Goal: Use online tool/utility: Utilize a website feature to perform a specific function

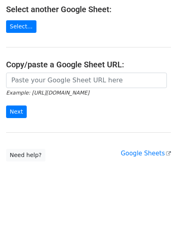
scroll to position [152, 0]
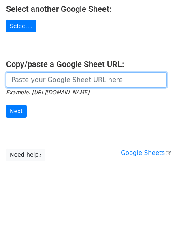
click at [58, 77] on input "url" at bounding box center [86, 79] width 161 height 15
paste input "https://docs.google.com/spreadsheets/d/1XKlVqnUnARDVB9rmJzinte6nPZ04iJ0N7mWYysD…"
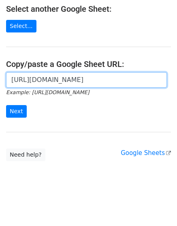
scroll to position [0, 178]
type input "https://docs.google.com/spreadsheets/d/1XKlVqnUnARDVB9rmJzinte6nPZ04iJ0N7mWYysD…"
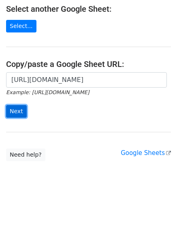
click at [18, 110] on input "Next" at bounding box center [16, 111] width 21 height 13
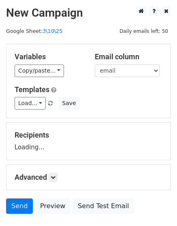
click at [45, 77] on div "Variables Copy/paste... {{email}} {{name}} Email column email name Templates Lo…" at bounding box center [88, 80] width 164 height 73
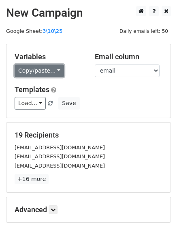
click at [50, 67] on link "Copy/paste..." at bounding box center [39, 71] width 49 height 13
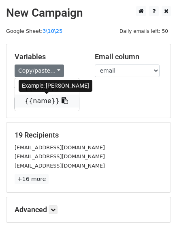
click at [46, 102] on link "{{name}}" at bounding box center [47, 101] width 64 height 13
